Goal: Task Accomplishment & Management: Manage account settings

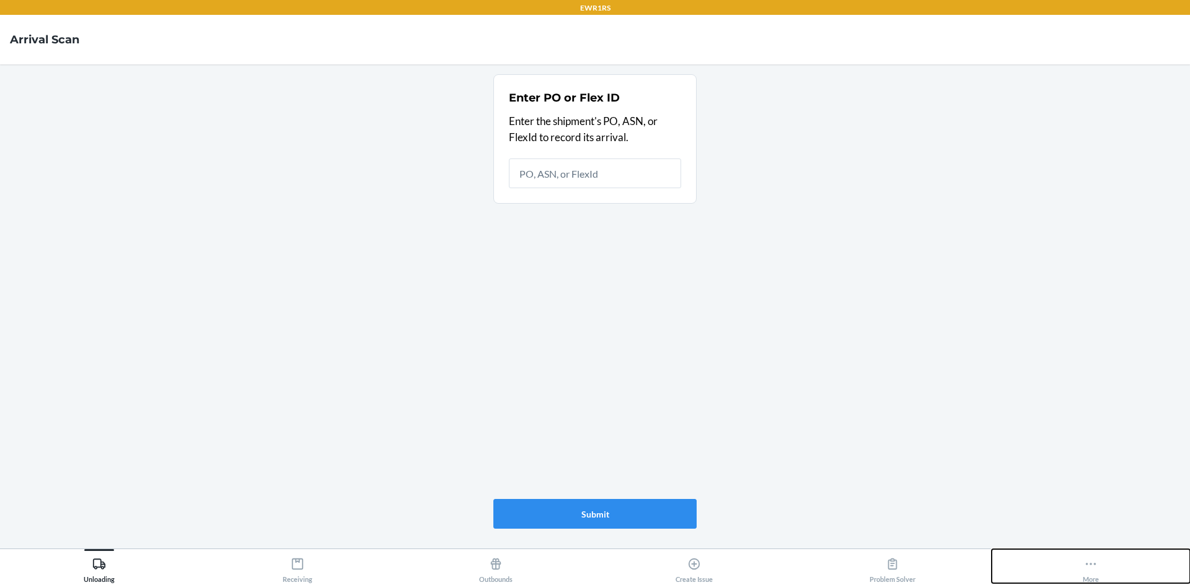
click at [1117, 563] on button "More" at bounding box center [1090, 567] width 198 height 34
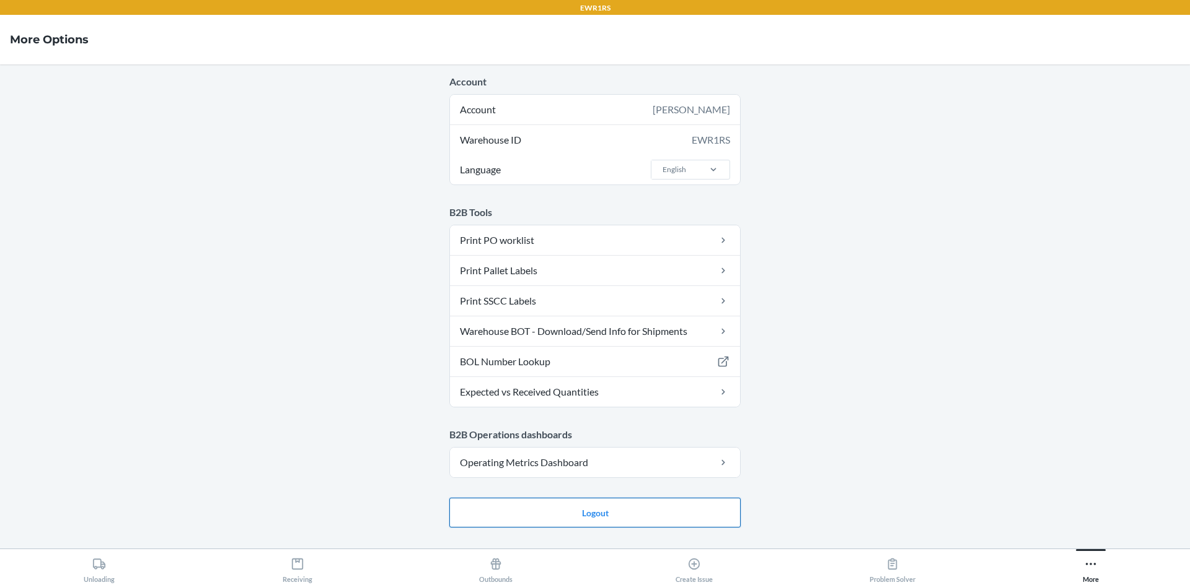
click at [606, 504] on button "Logout" at bounding box center [594, 513] width 291 height 30
